Goal: Navigation & Orientation: Find specific page/section

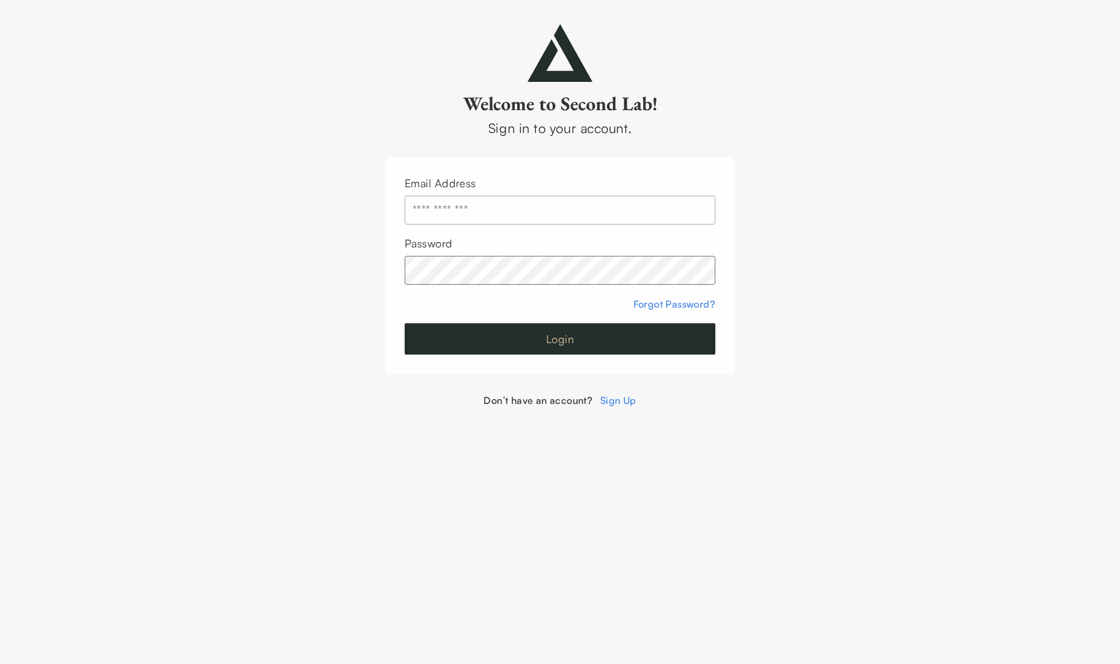
type input "**********"
click at [643, 350] on button "Login" at bounding box center [560, 338] width 311 height 31
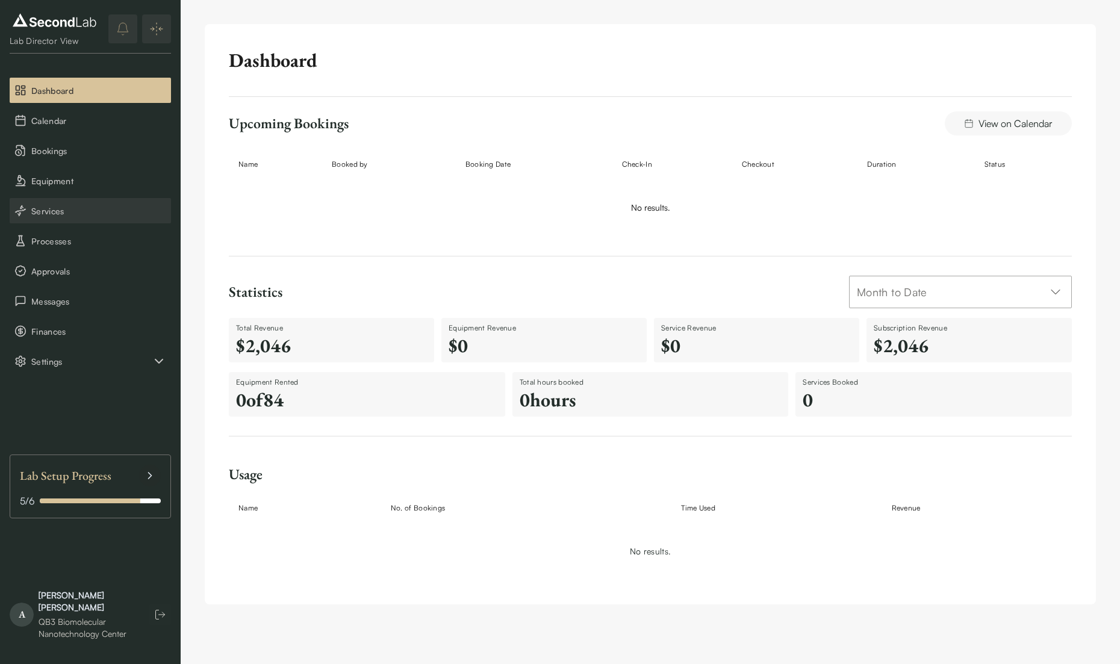
click at [55, 213] on span "Services" at bounding box center [98, 211] width 135 height 13
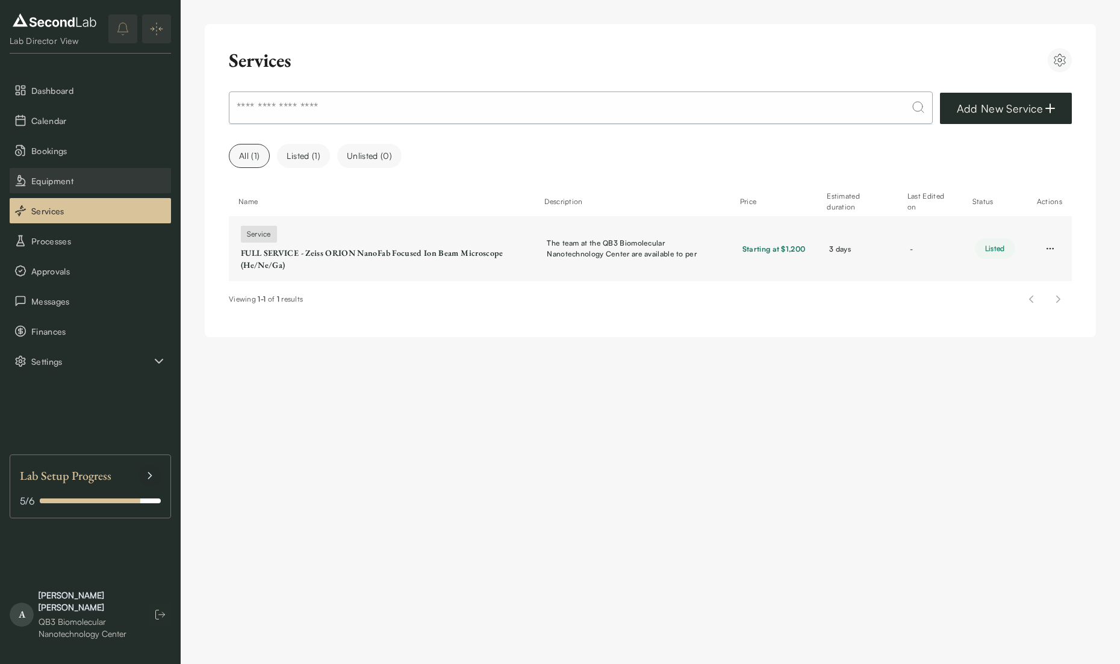
click at [63, 178] on span "Equipment" at bounding box center [98, 181] width 135 height 13
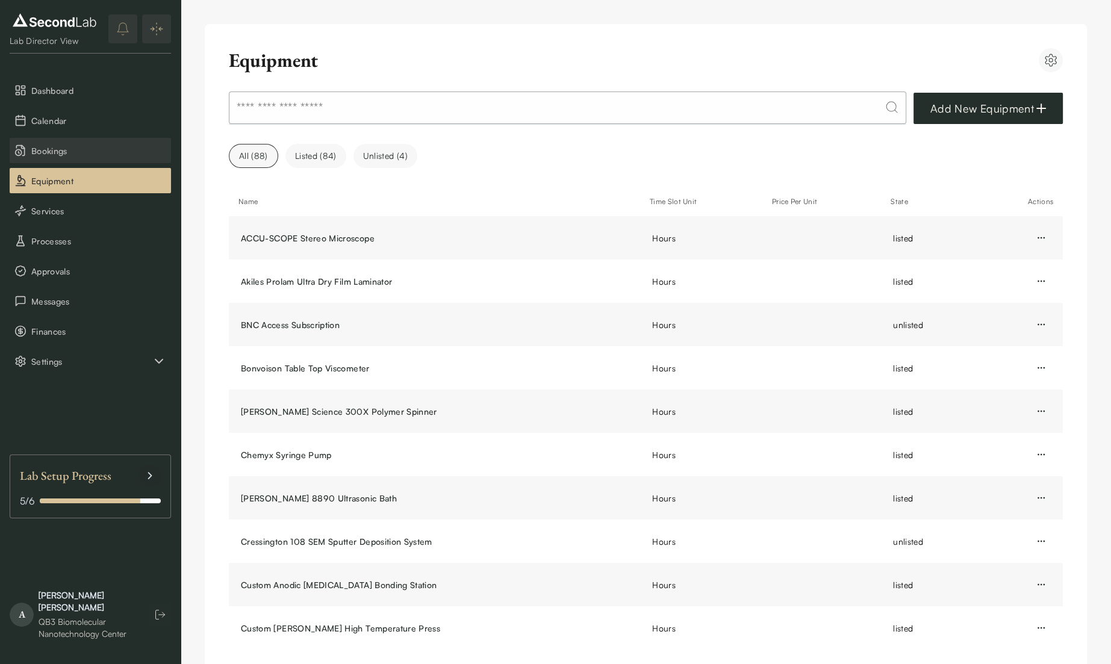
click at [70, 149] on span "Bookings" at bounding box center [98, 151] width 135 height 13
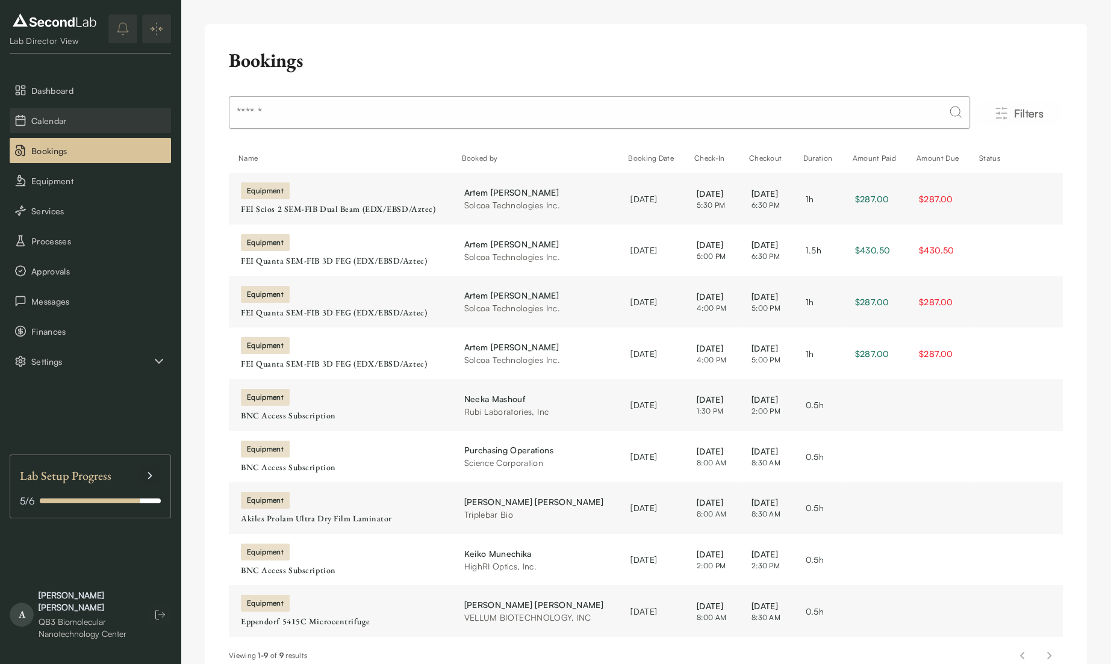
click at [79, 117] on span "Calendar" at bounding box center [98, 120] width 135 height 13
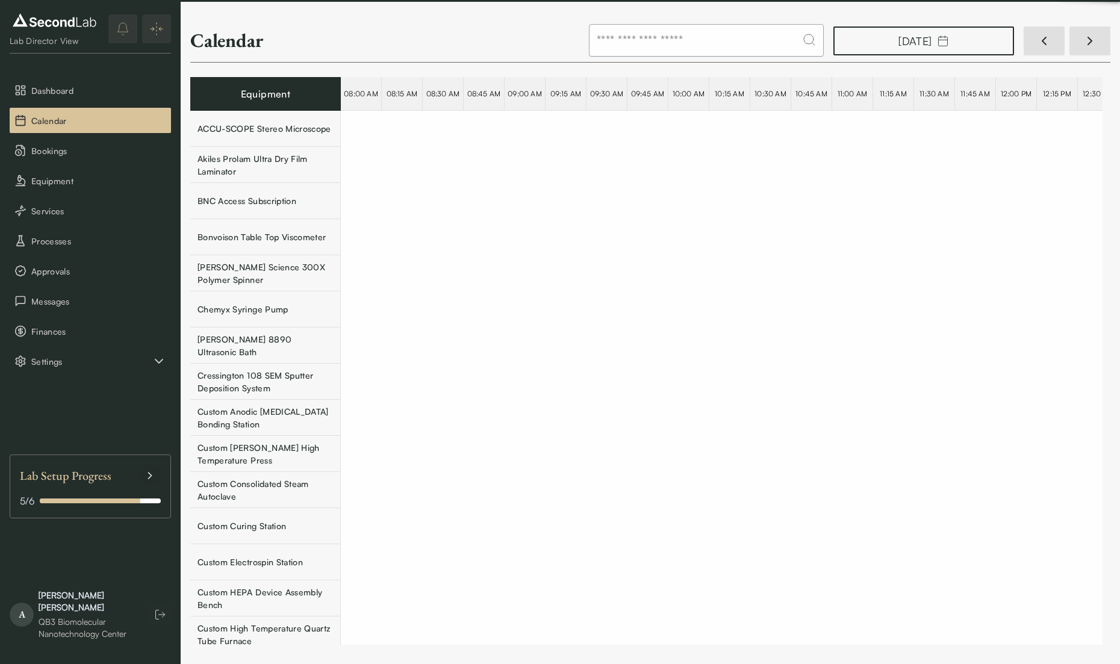
scroll to position [0, 39311]
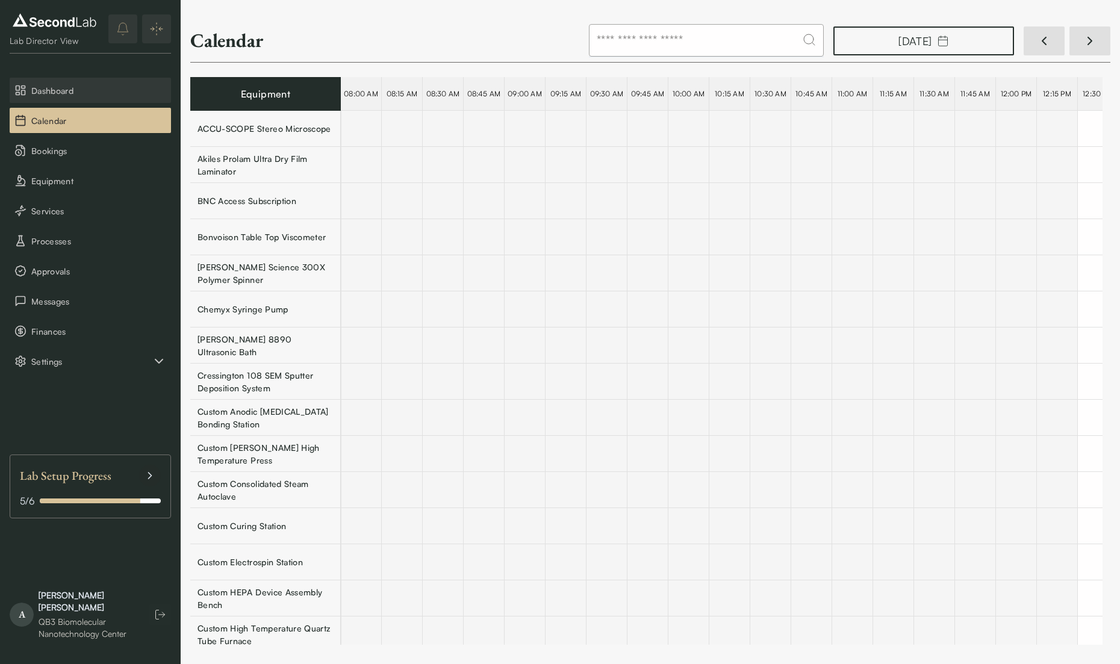
click at [90, 96] on span "Dashboard" at bounding box center [98, 90] width 135 height 13
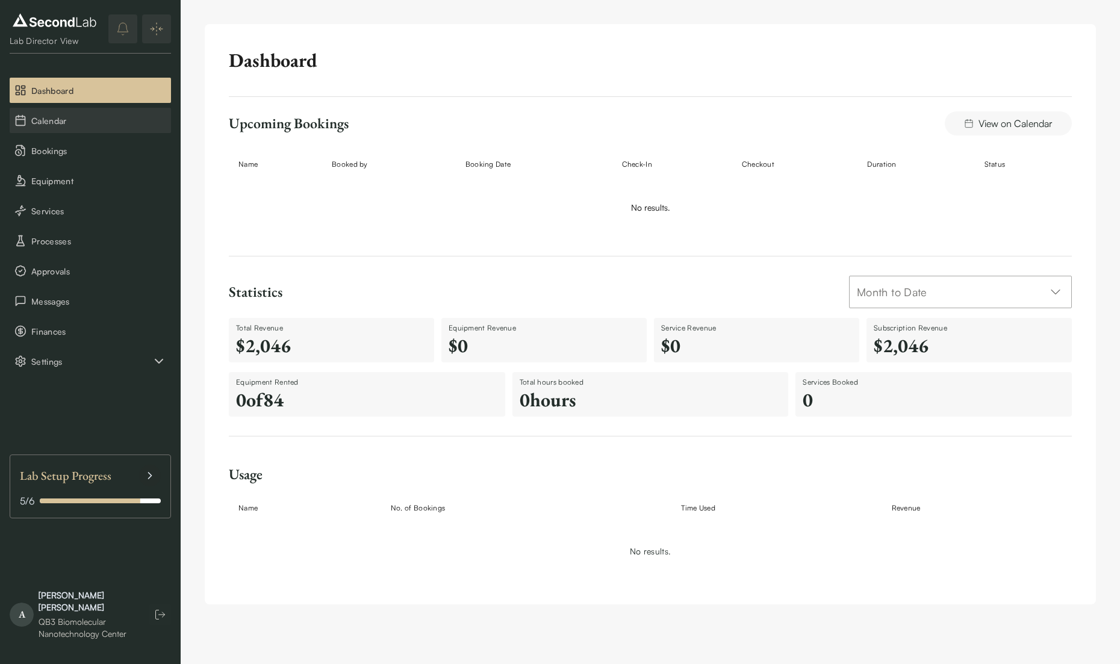
click at [77, 121] on span "Calendar" at bounding box center [98, 120] width 135 height 13
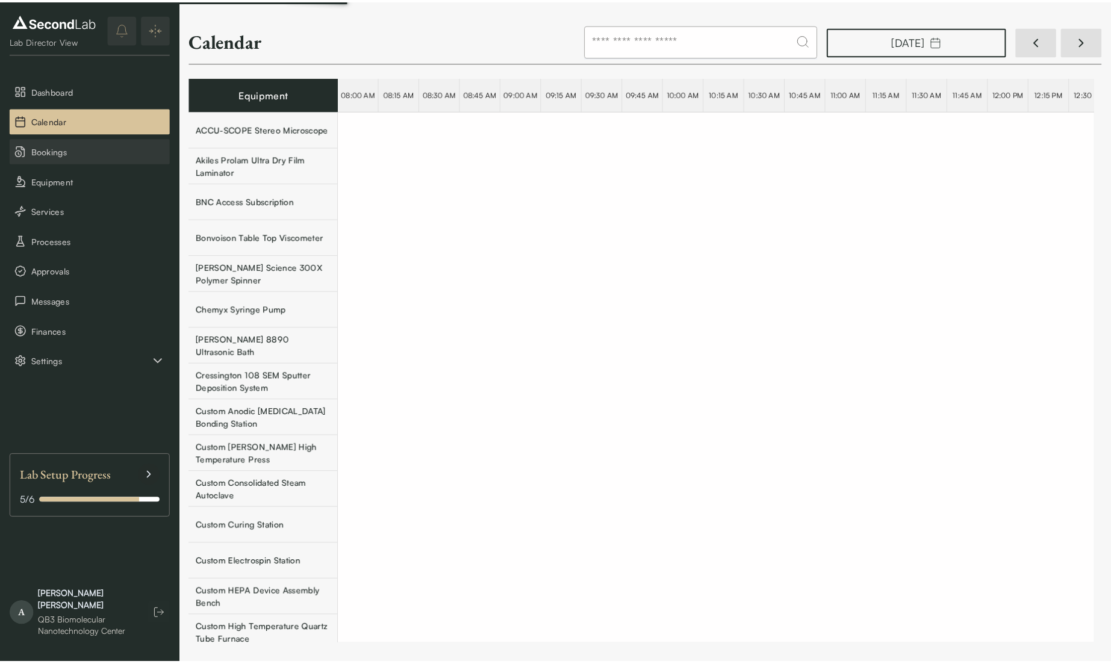
scroll to position [0, 39311]
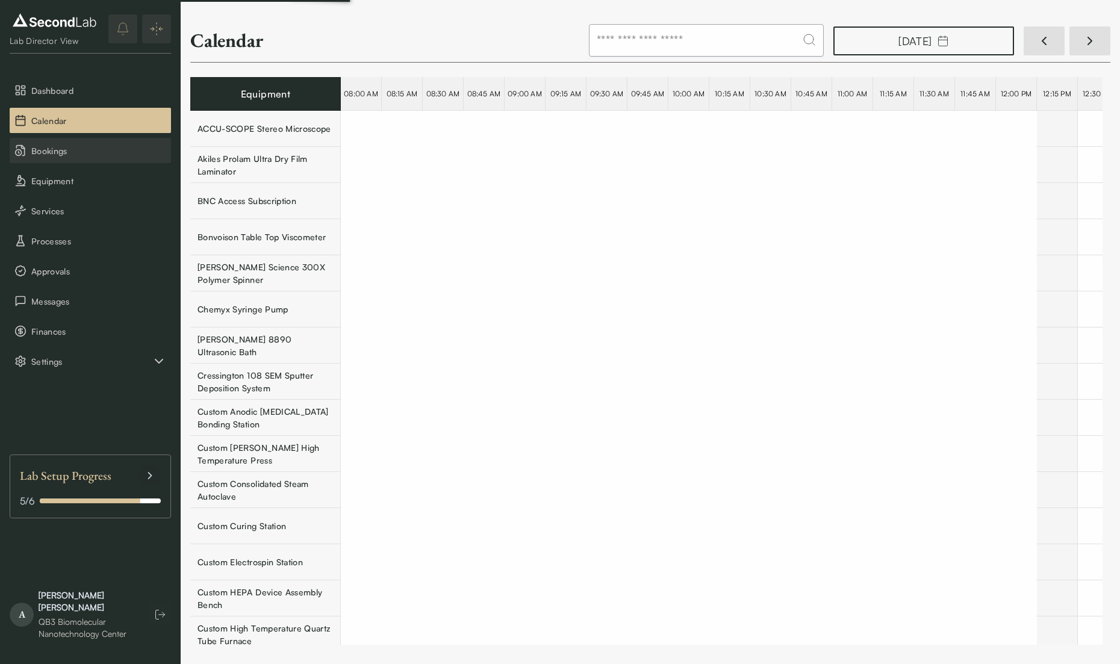
click at [65, 148] on span "Bookings" at bounding box center [98, 151] width 135 height 13
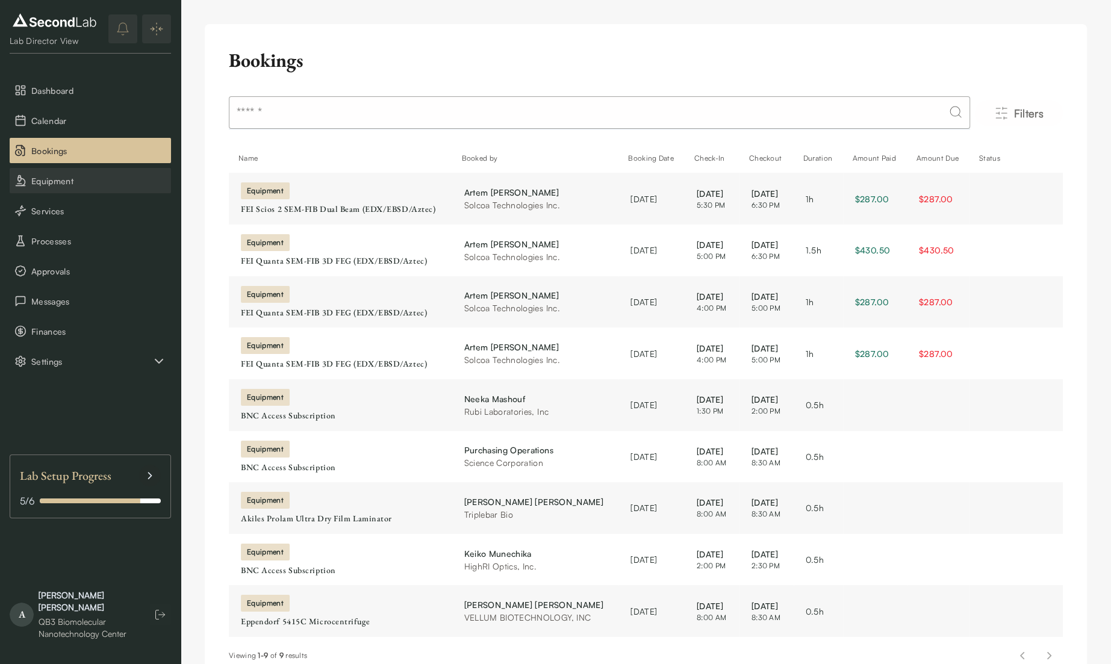
click at [64, 183] on span "Equipment" at bounding box center [98, 181] width 135 height 13
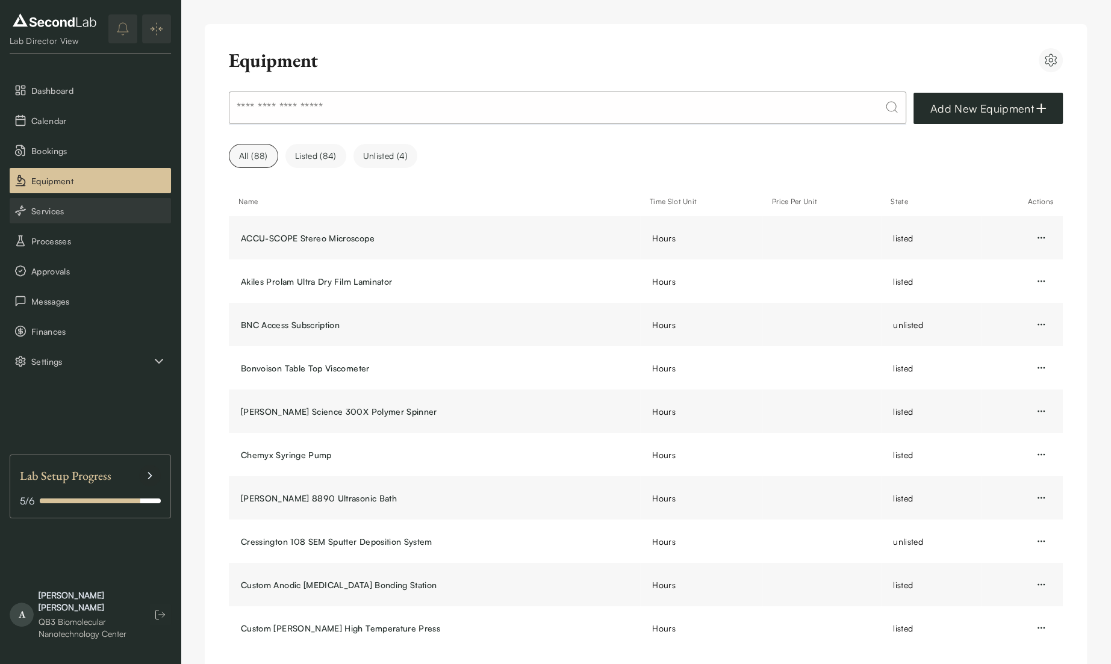
click at [49, 212] on span "Services" at bounding box center [98, 211] width 135 height 13
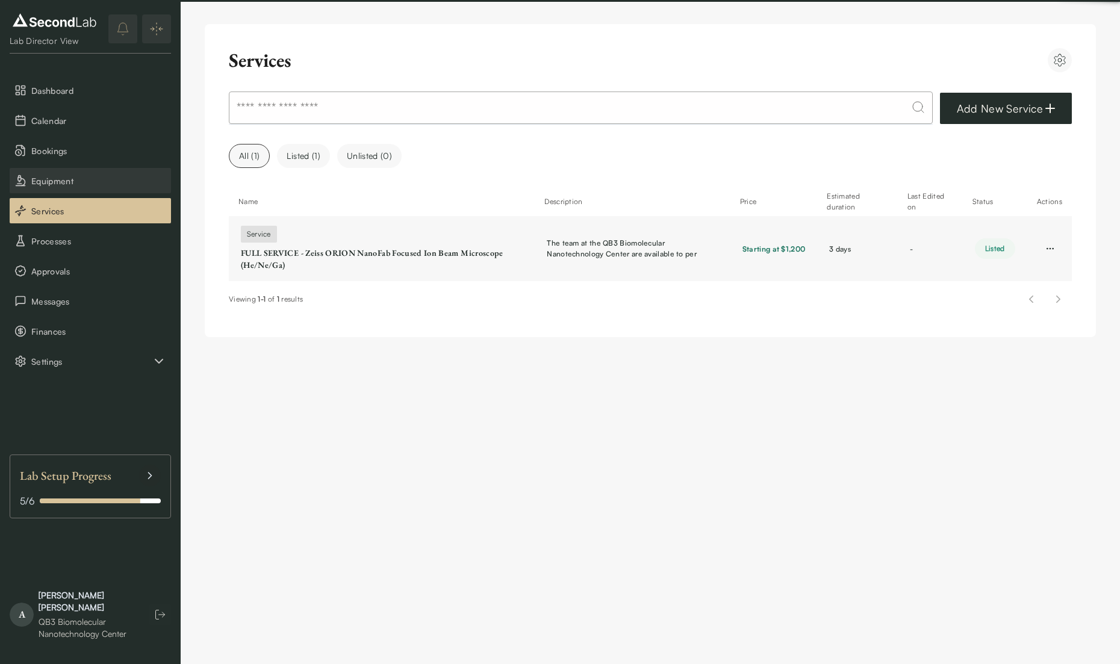
click at [58, 182] on span "Equipment" at bounding box center [98, 181] width 135 height 13
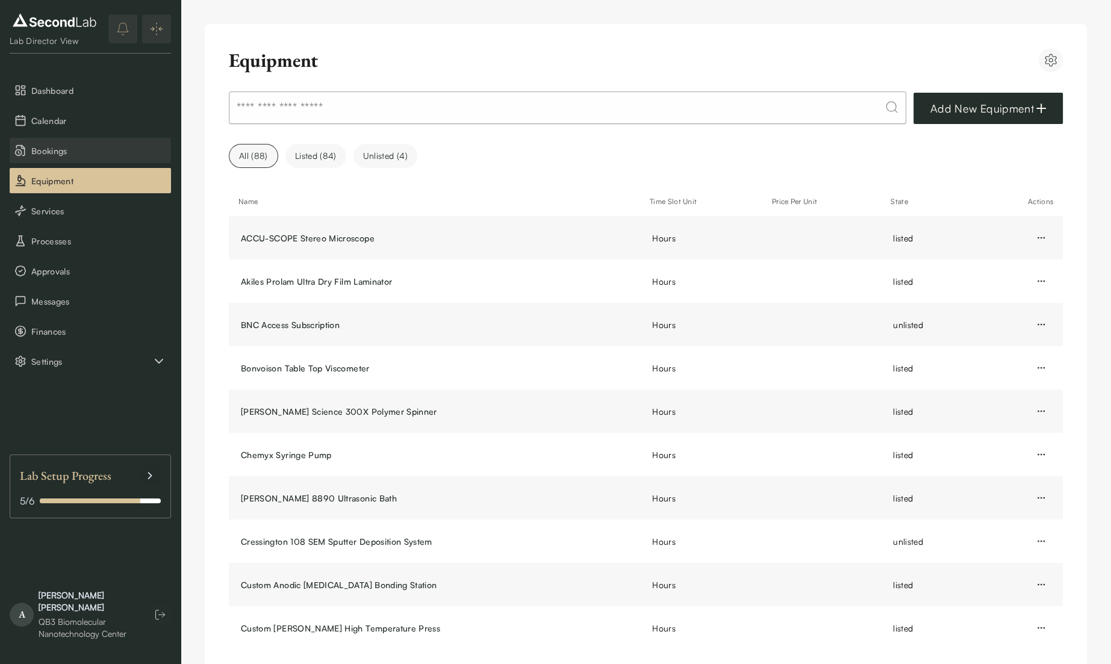
click at [57, 161] on button "Bookings" at bounding box center [90, 150] width 161 height 25
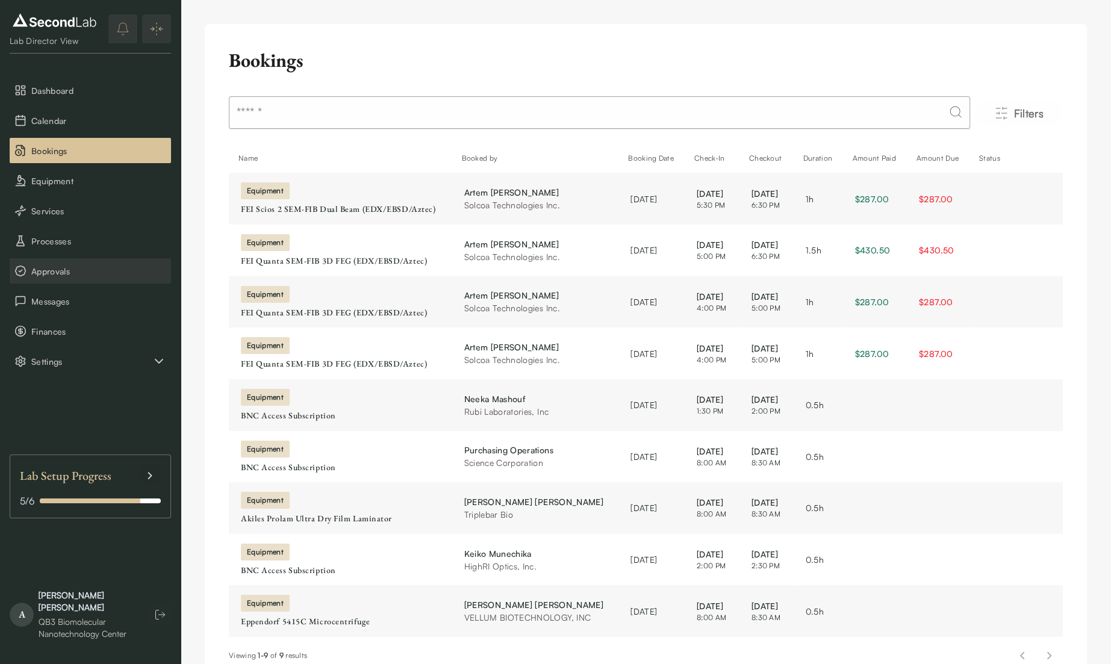
click at [58, 273] on span "Approvals" at bounding box center [98, 271] width 135 height 13
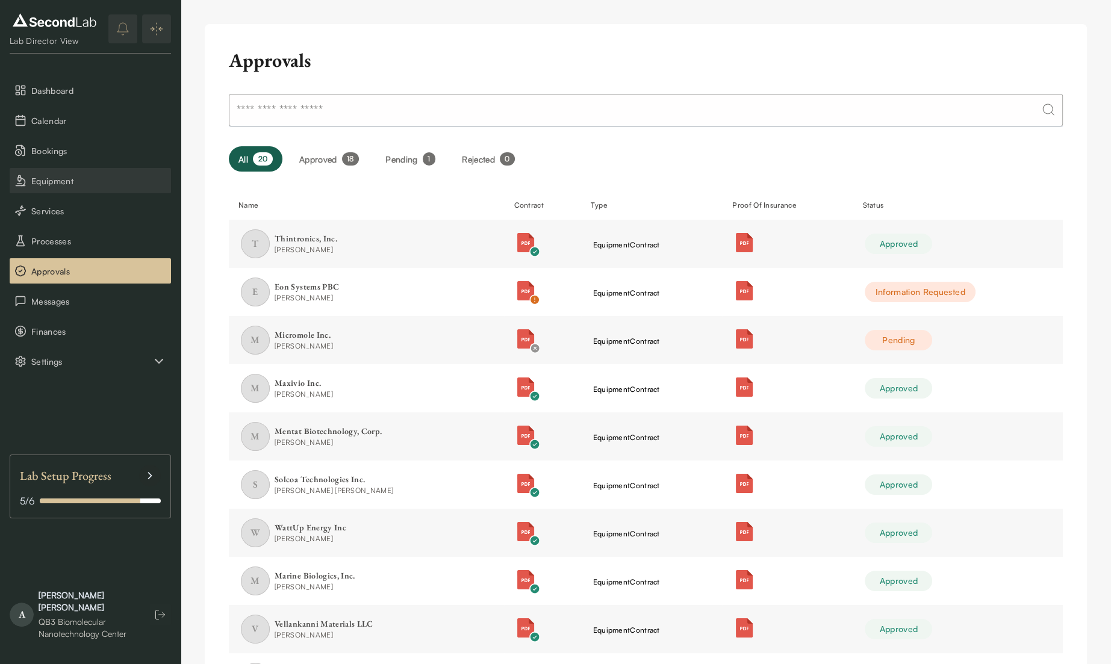
click at [54, 177] on span "Equipment" at bounding box center [98, 181] width 135 height 13
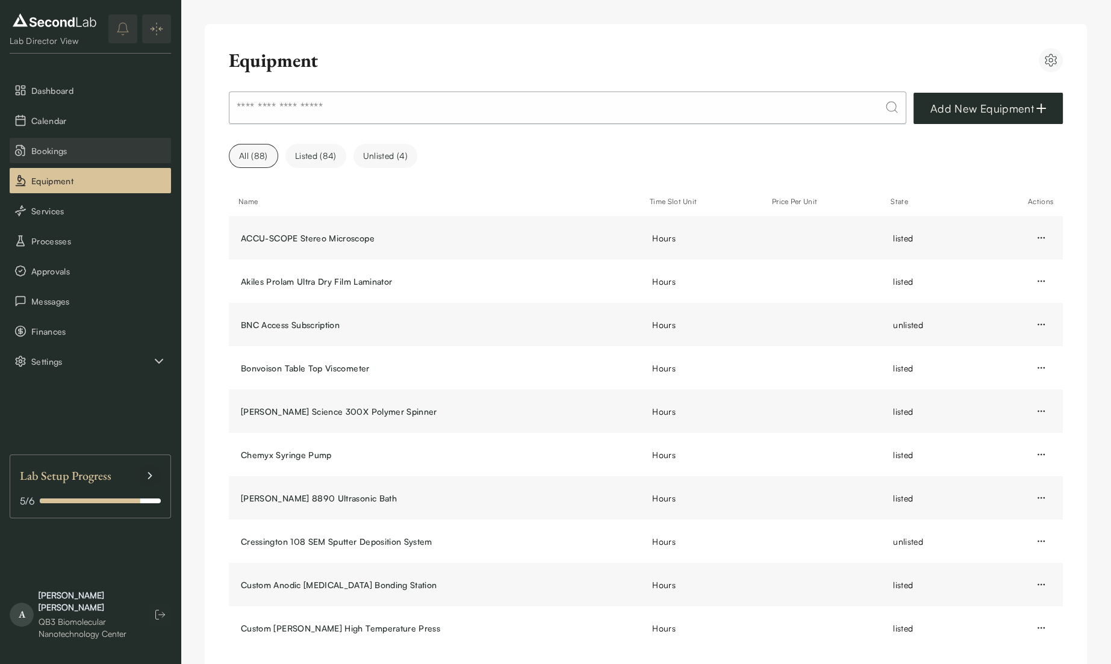
click at [51, 152] on span "Bookings" at bounding box center [98, 151] width 135 height 13
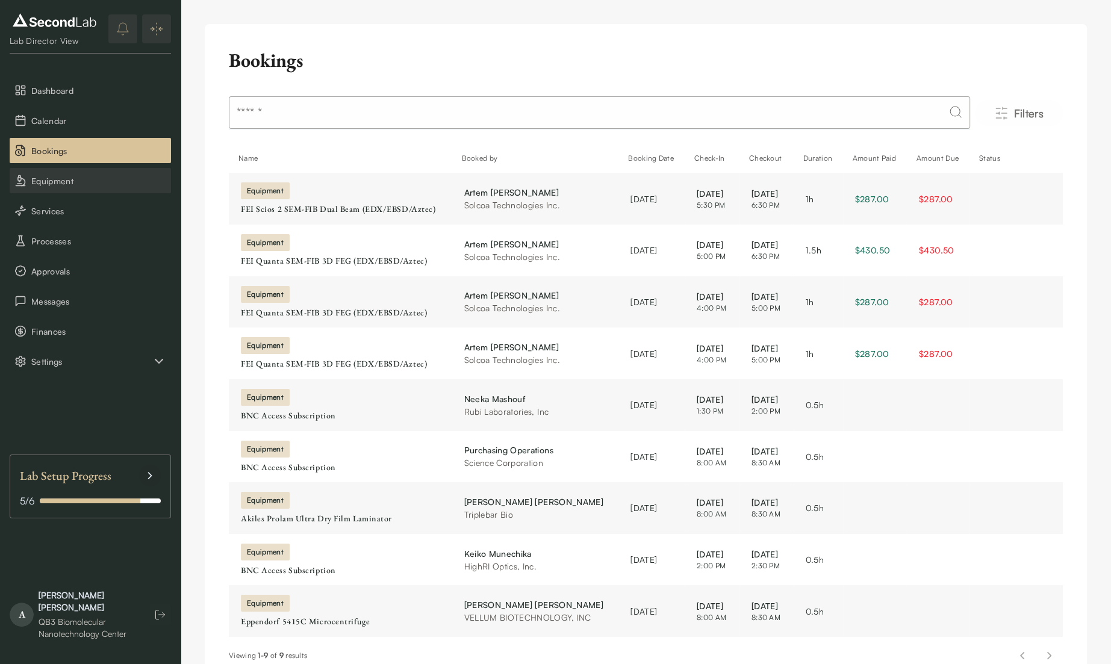
click at [57, 183] on span "Equipment" at bounding box center [98, 181] width 135 height 13
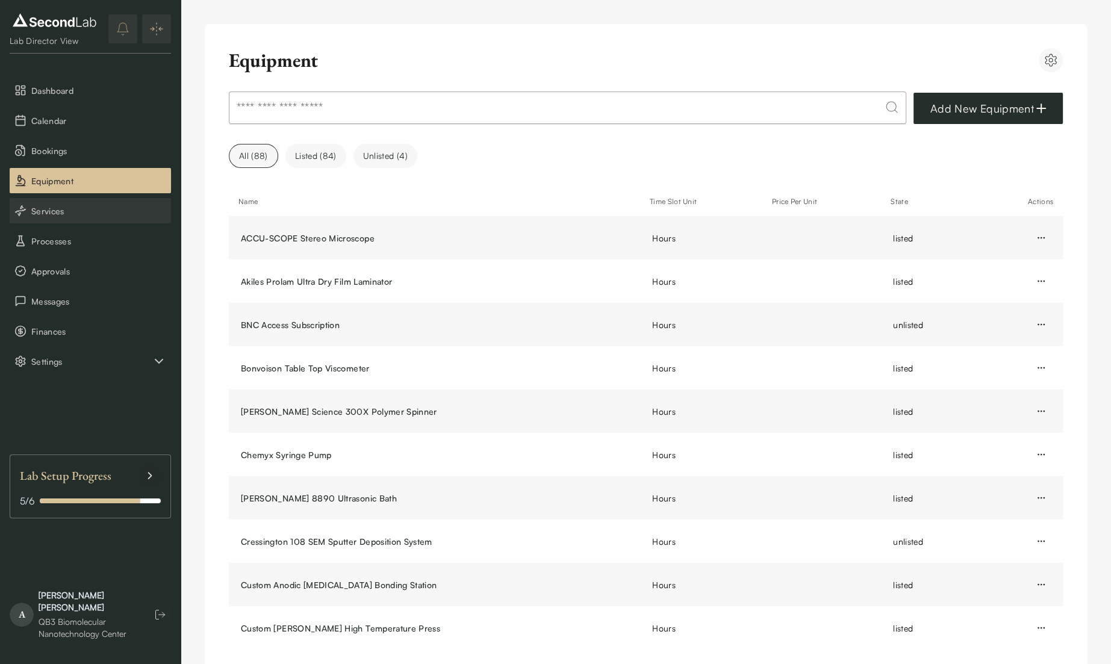
click at [71, 213] on span "Services" at bounding box center [98, 211] width 135 height 13
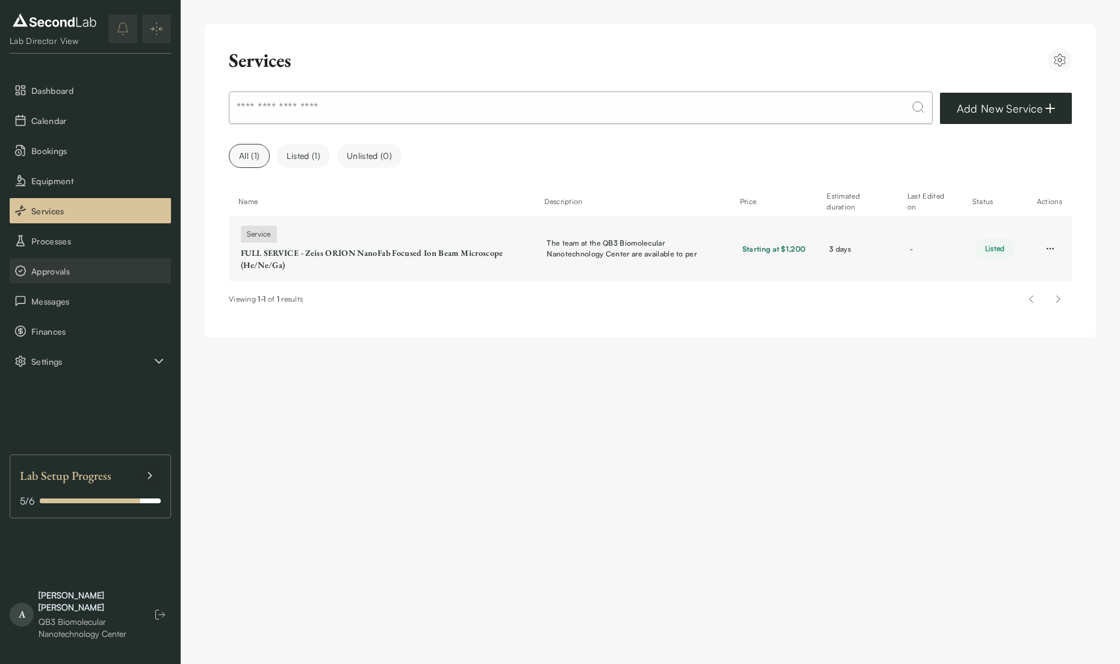
click at [48, 268] on span "Approvals" at bounding box center [98, 271] width 135 height 13
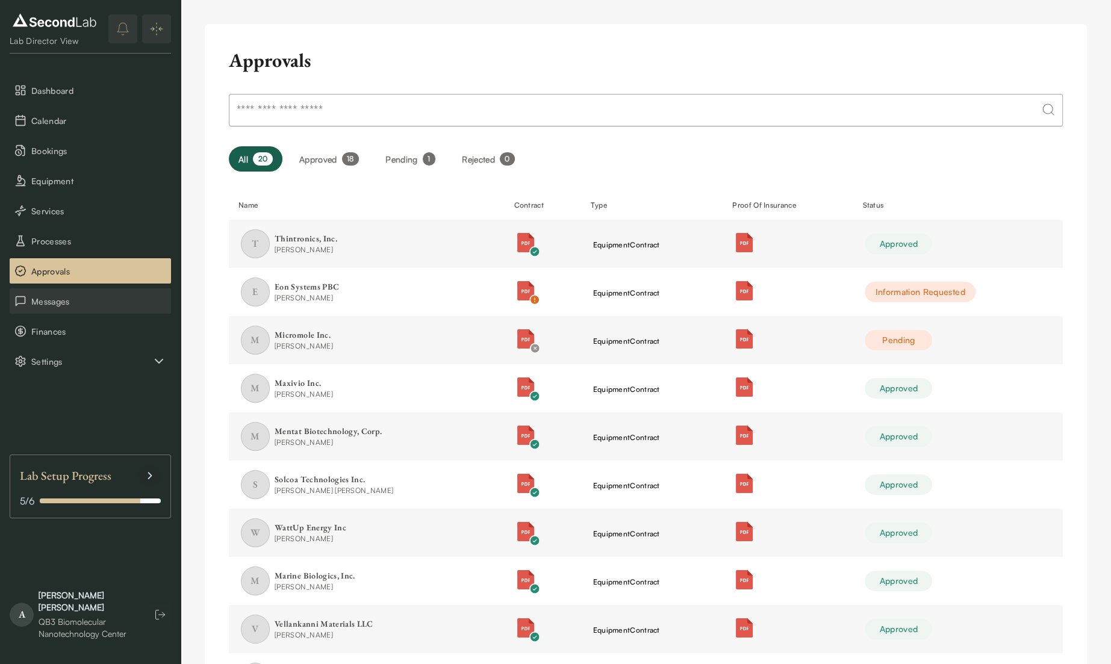
click at [99, 304] on span "Messages" at bounding box center [98, 301] width 135 height 13
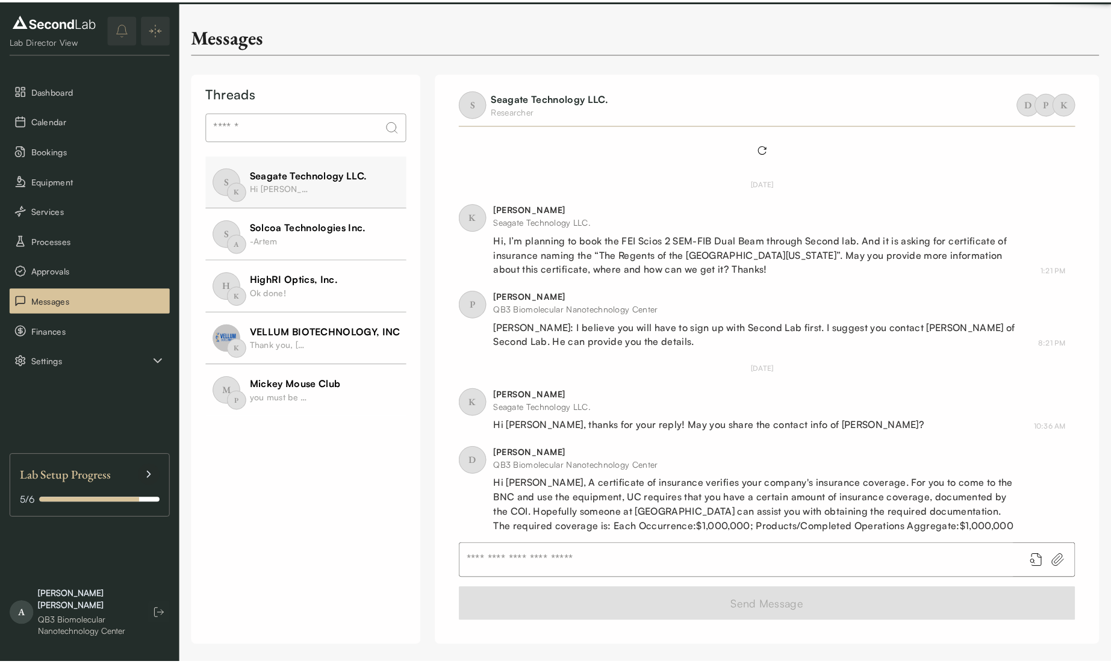
scroll to position [111, 0]
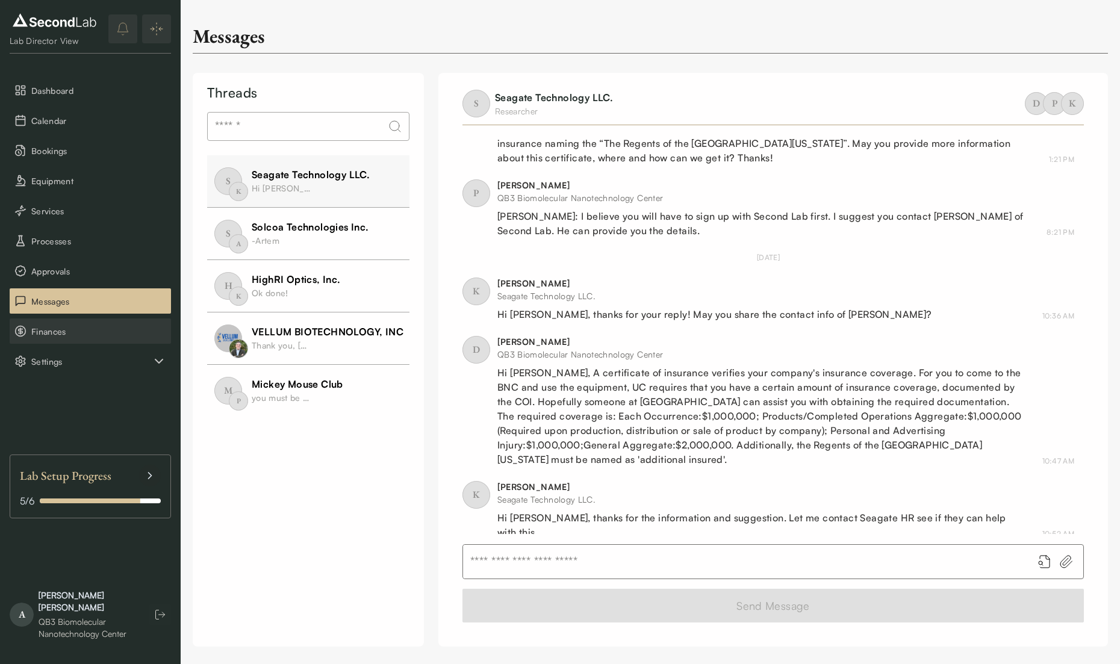
click at [70, 332] on span "Finances" at bounding box center [98, 331] width 135 height 13
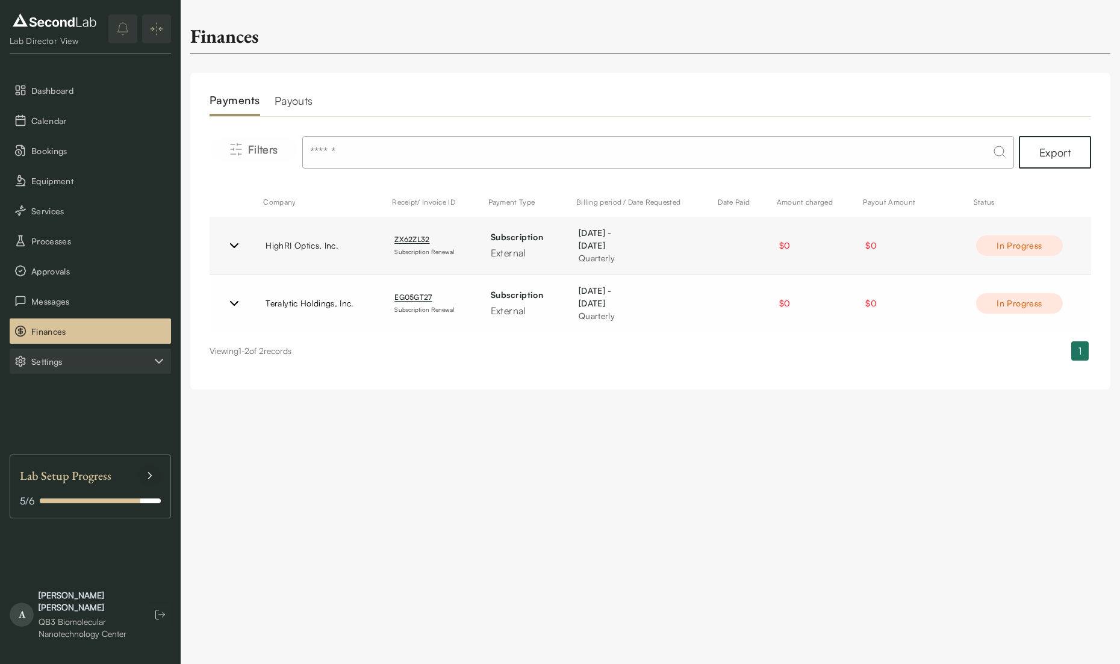
click at [79, 364] on span "Settings" at bounding box center [91, 361] width 120 height 13
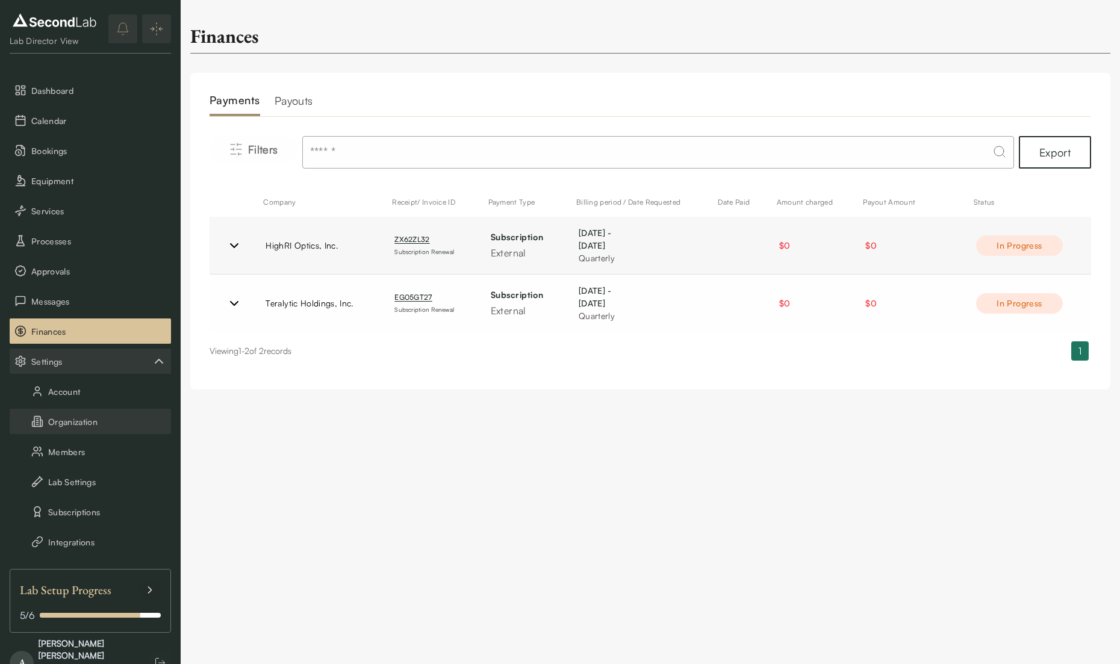
click at [96, 423] on button "Organization" at bounding box center [90, 421] width 161 height 25
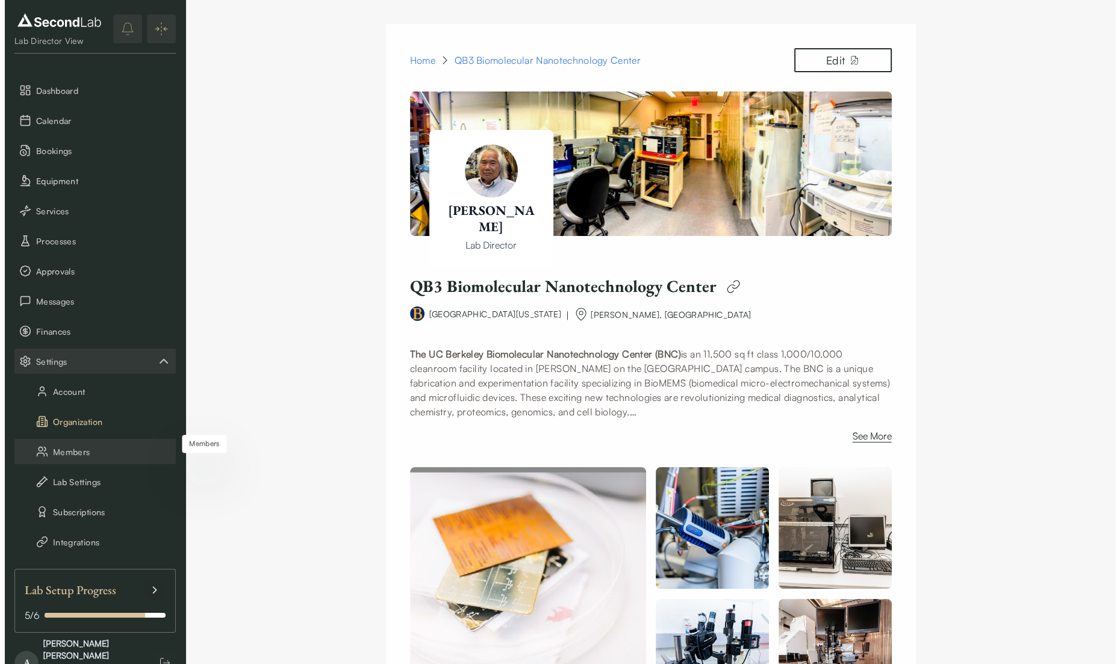
scroll to position [36, 0]
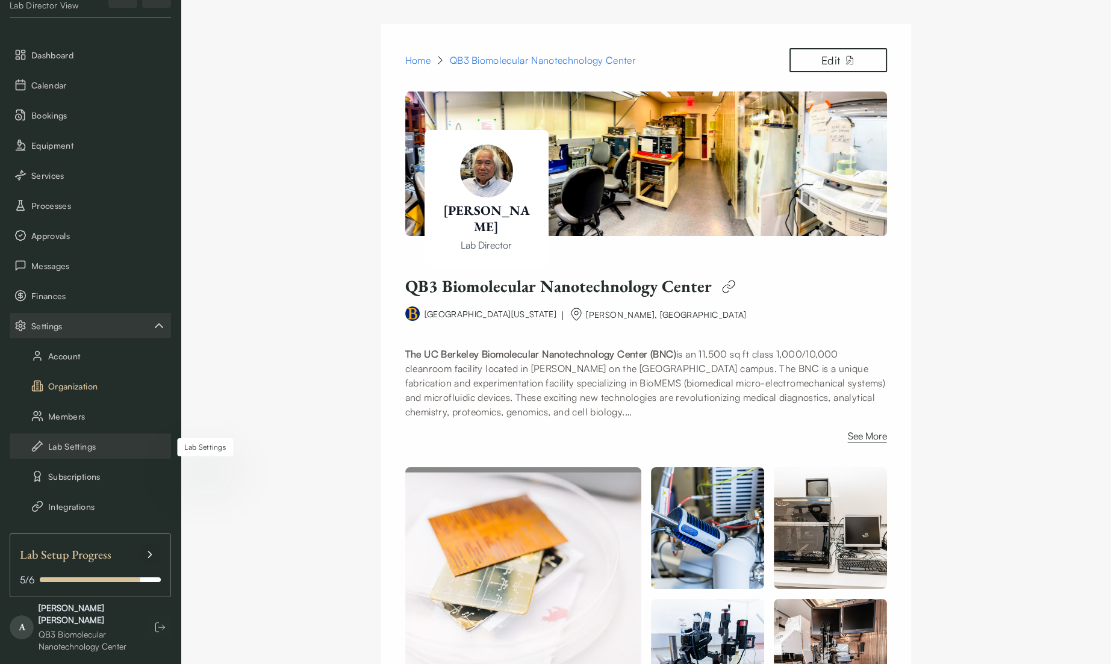
click at [92, 446] on button "Lab Settings" at bounding box center [90, 446] width 161 height 25
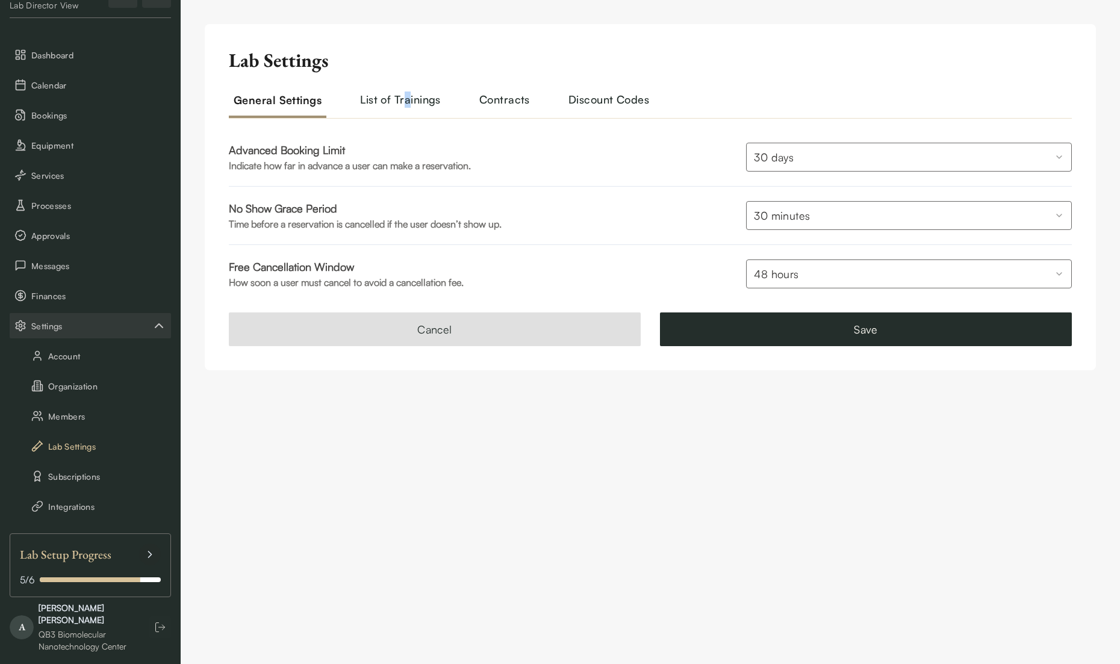
drag, startPoint x: 409, startPoint y: 104, endPoint x: 405, endPoint y: 109, distance: 6.4
click at [405, 110] on h2 "List of Trainings" at bounding box center [400, 105] width 90 height 26
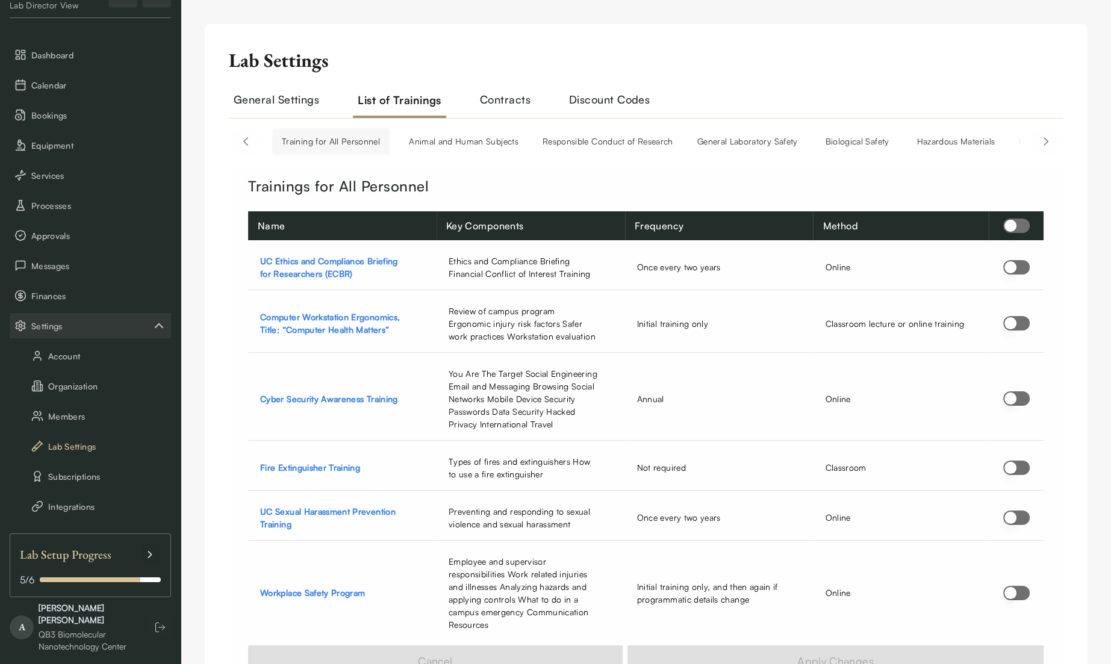
click at [506, 102] on h2 "Contracts" at bounding box center [505, 105] width 60 height 26
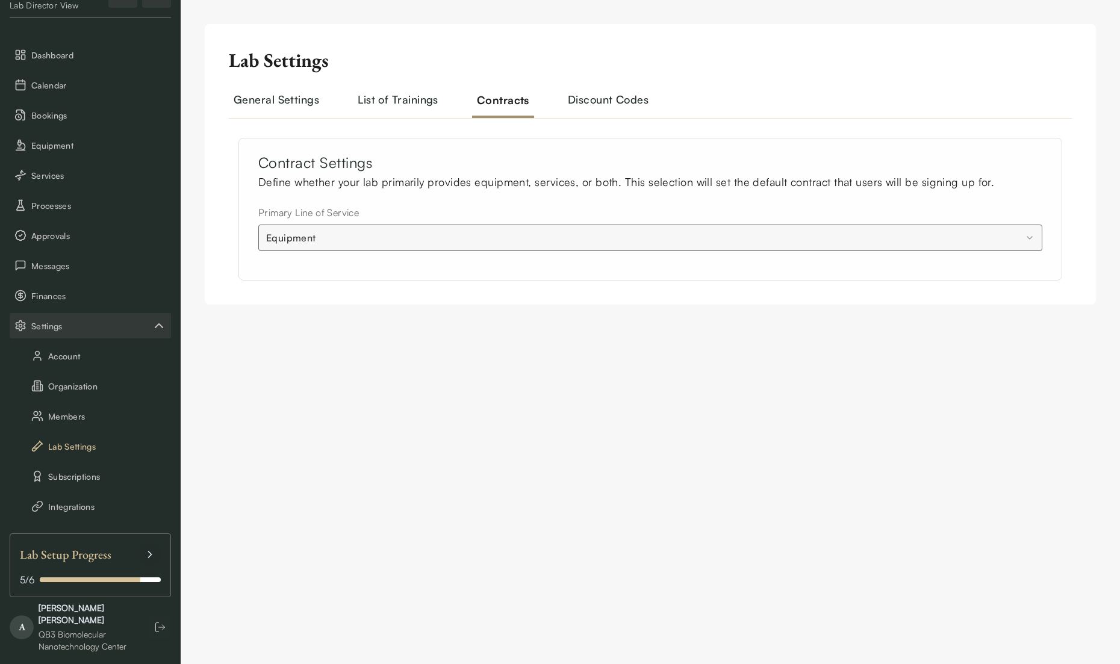
click at [590, 98] on h2 "Discount Codes" at bounding box center [608, 105] width 90 height 26
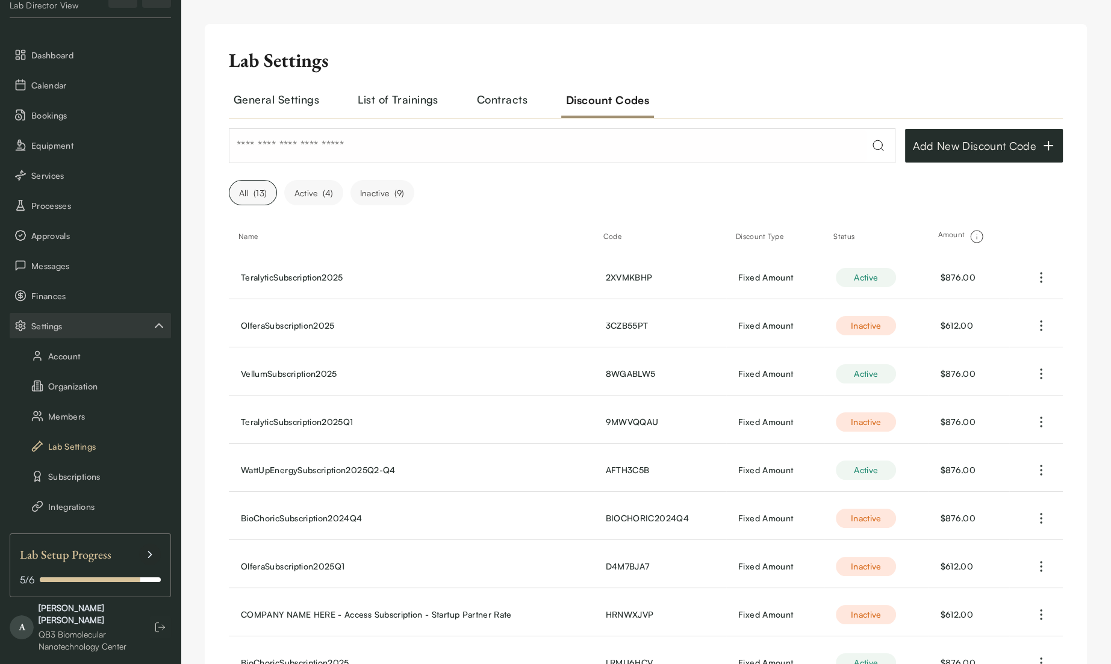
click at [252, 104] on h2 "General Settings" at bounding box center [276, 105] width 95 height 26
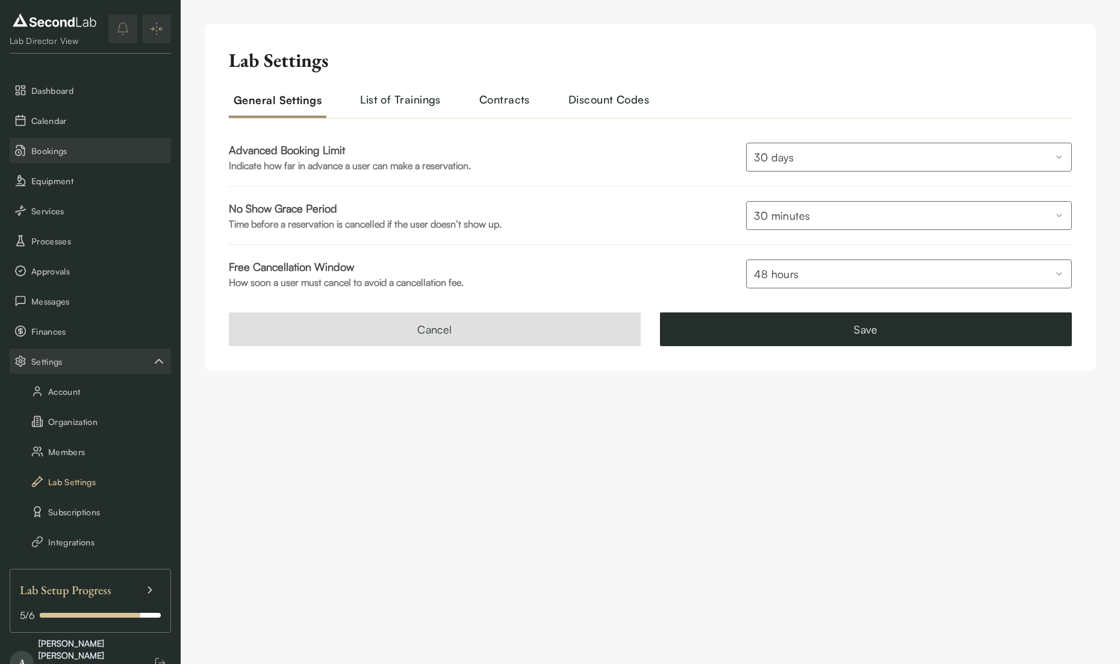
click at [85, 151] on span "Bookings" at bounding box center [98, 151] width 135 height 13
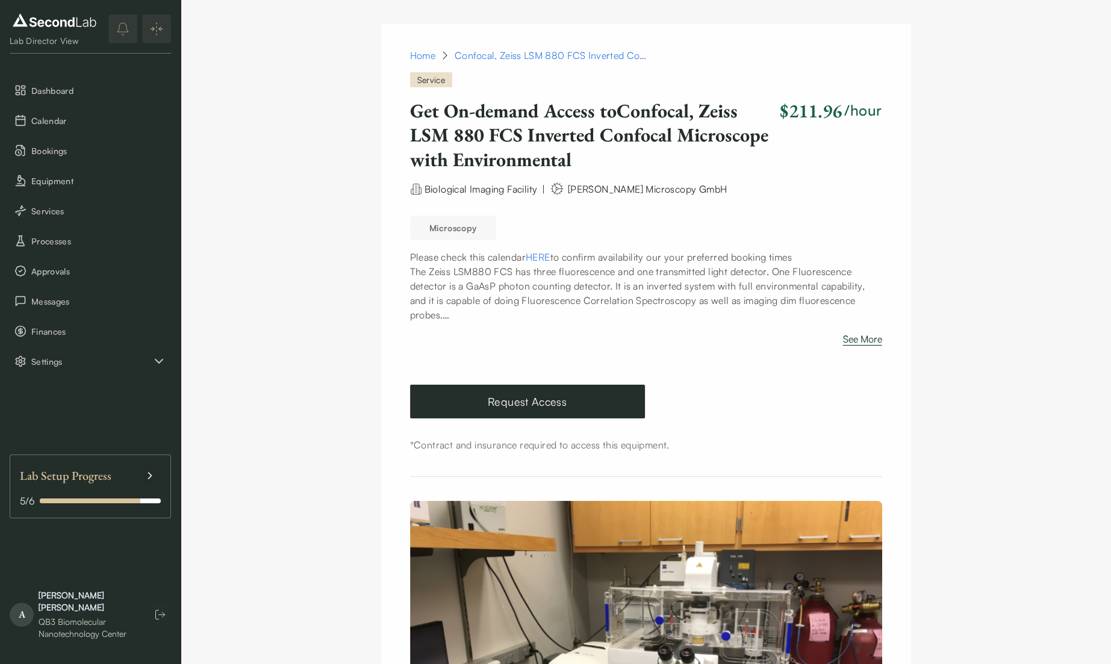
click at [853, 343] on button "See More" at bounding box center [862, 341] width 39 height 19
